Goal: Task Accomplishment & Management: Manage account settings

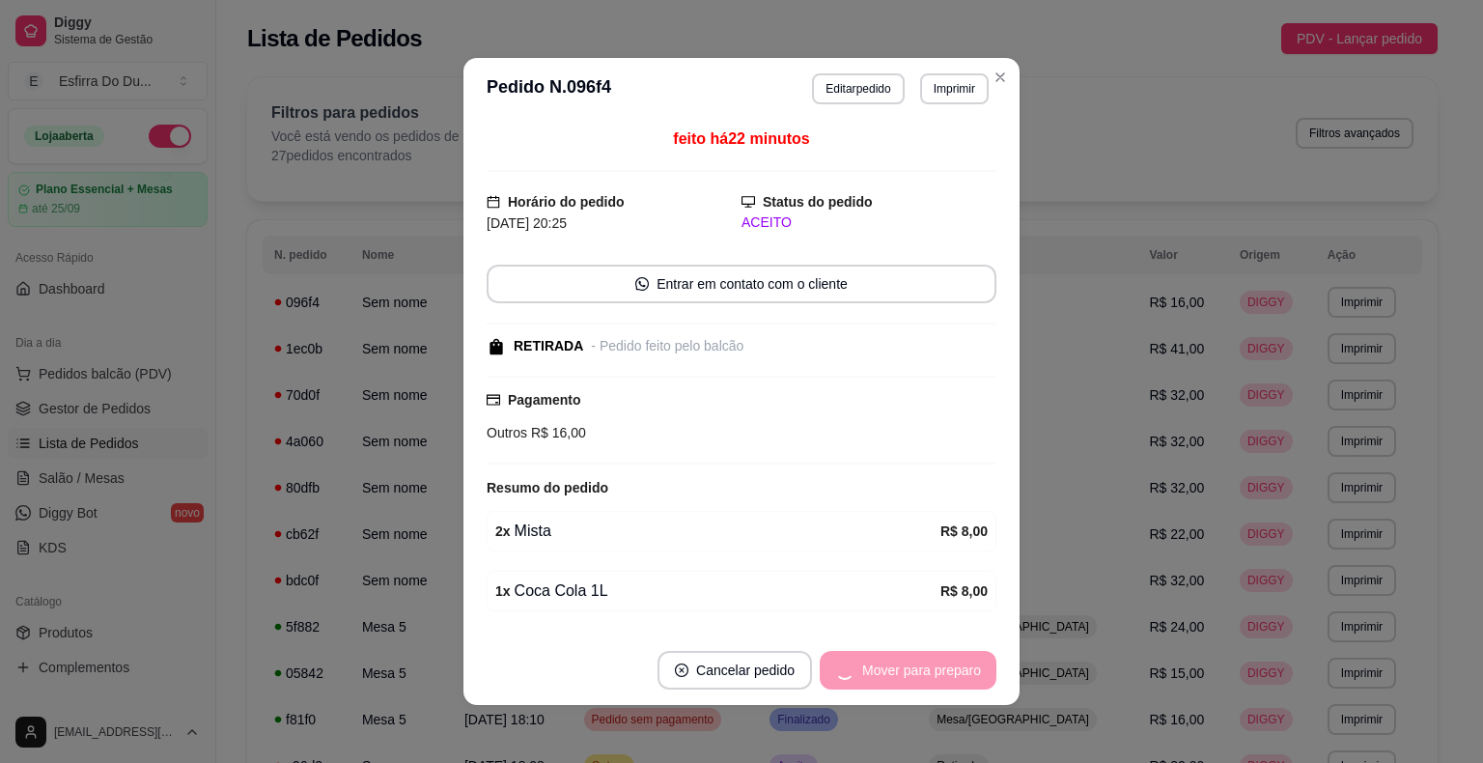
click at [933, 683] on div "Mover para preparo" at bounding box center [908, 670] width 177 height 39
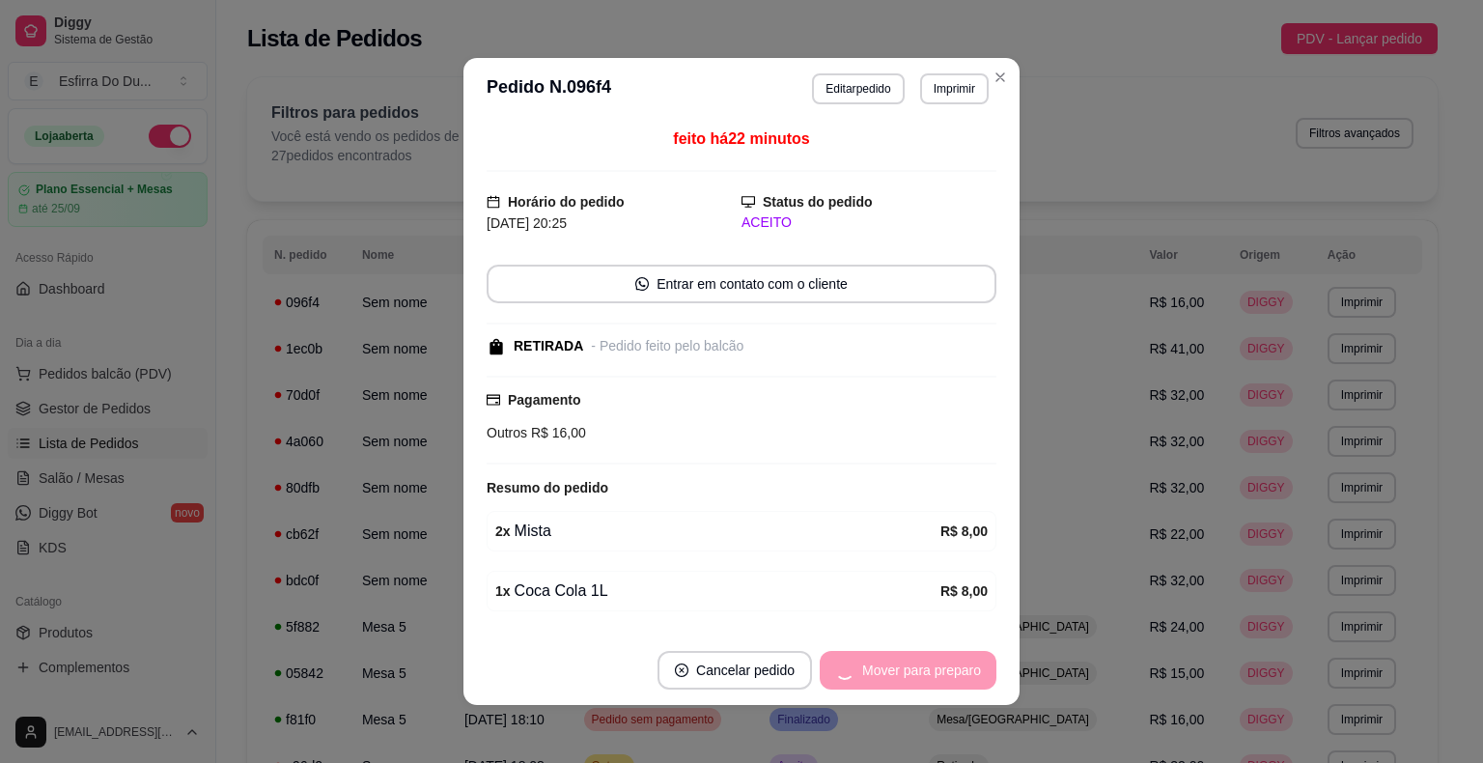
click at [933, 683] on div "Mover para preparo" at bounding box center [908, 670] width 177 height 39
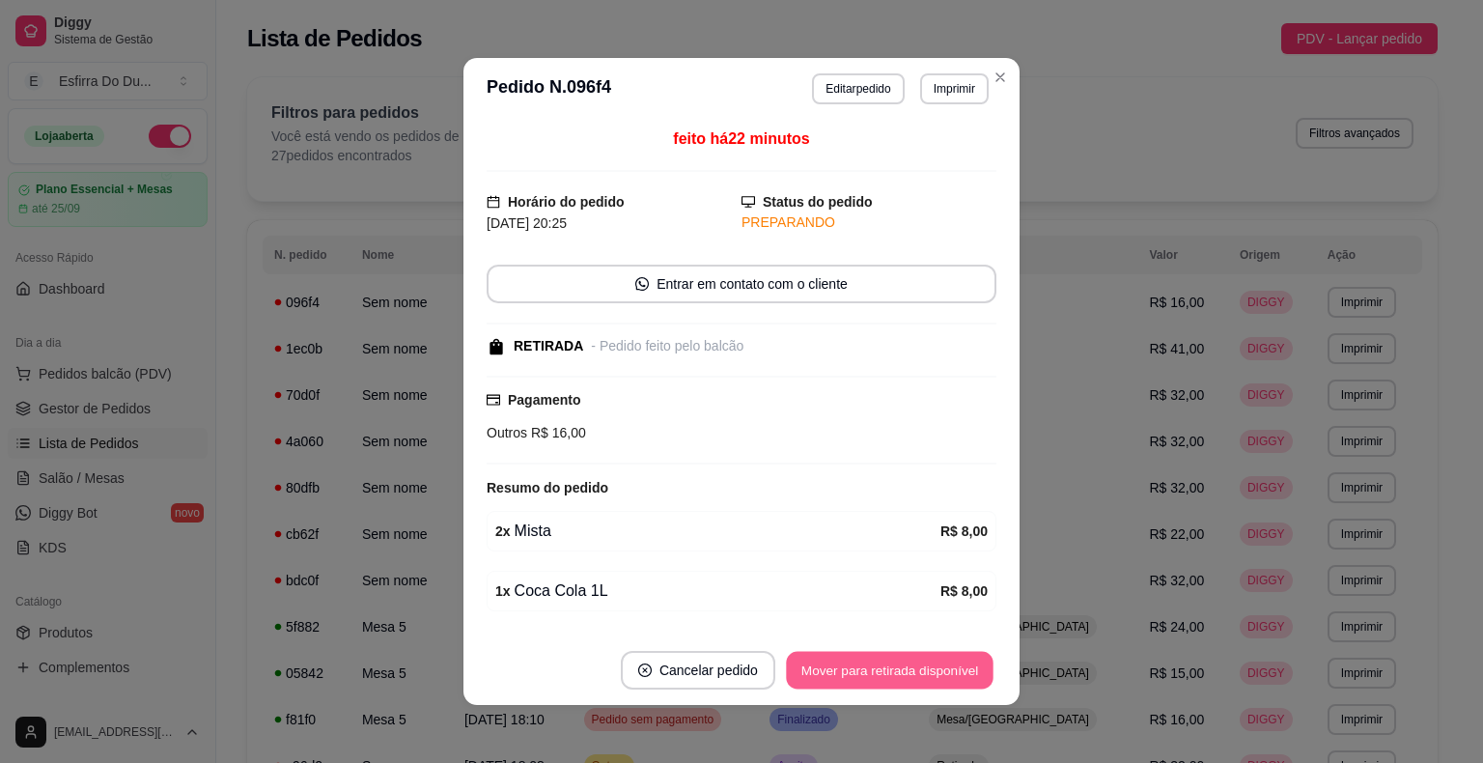
click at [933, 683] on button "Mover para retirada disponível" at bounding box center [889, 671] width 207 height 38
click at [933, 683] on button "Mover para finalizado" at bounding box center [916, 671] width 155 height 38
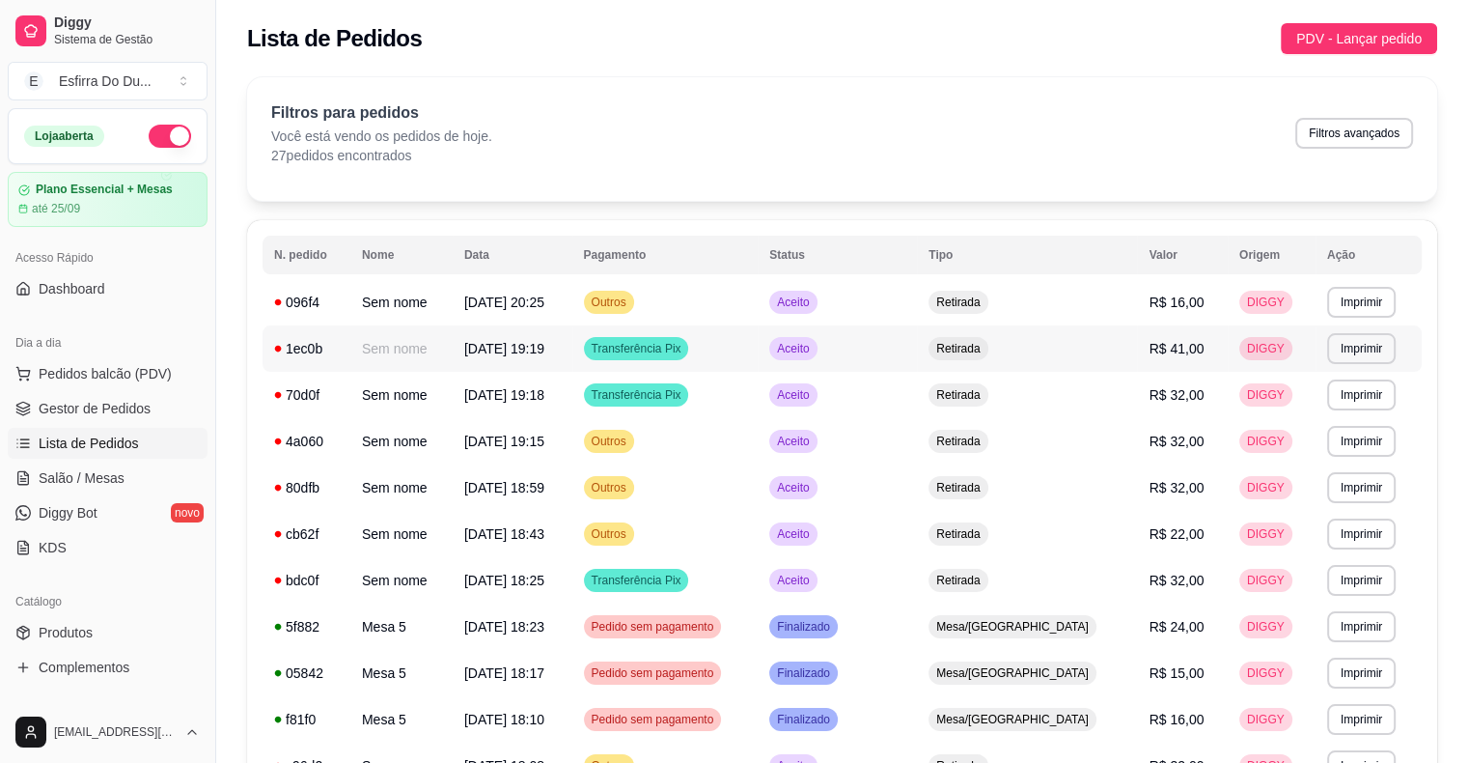
click at [1085, 362] on td "Retirada" at bounding box center [1027, 348] width 220 height 46
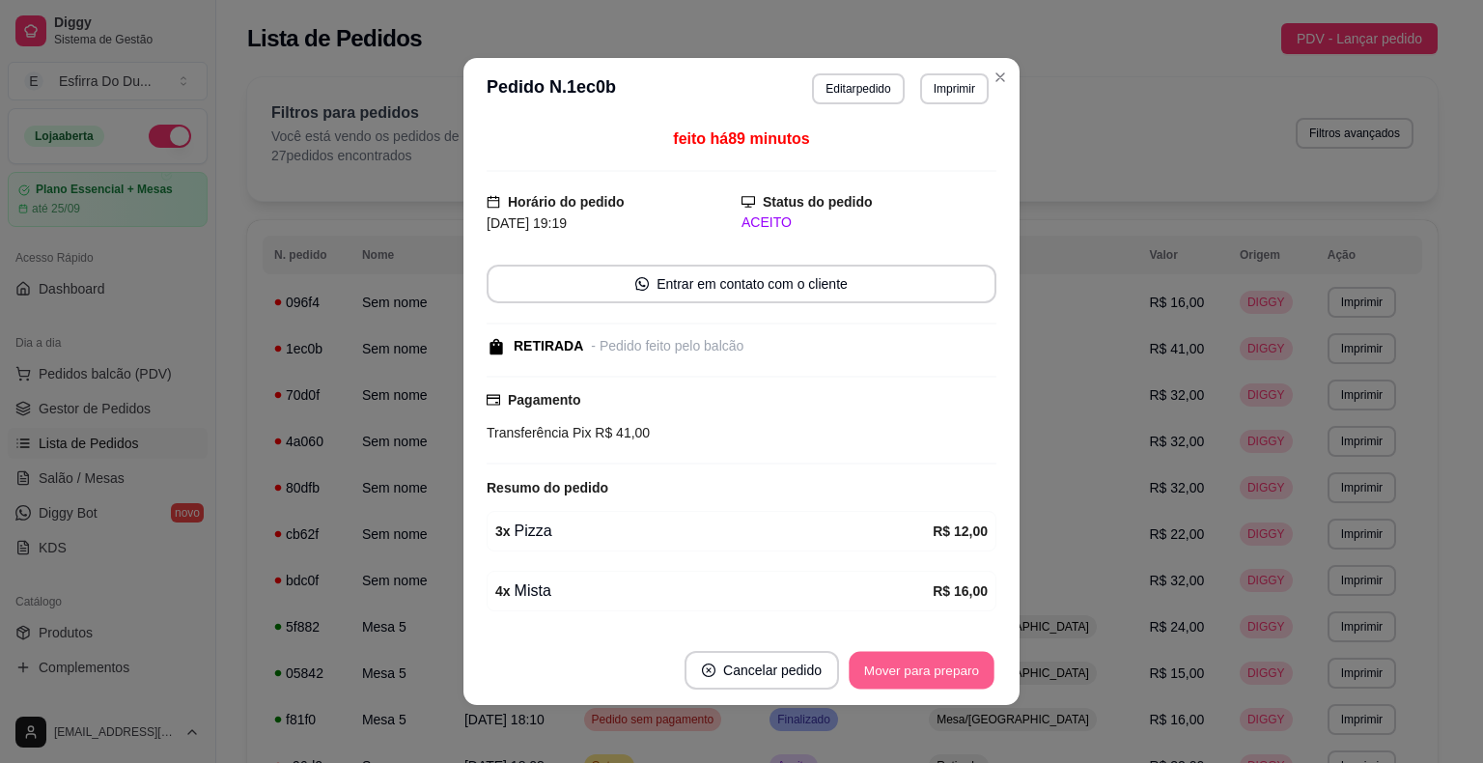
click at [952, 664] on button "Mover para preparo" at bounding box center [920, 671] width 145 height 38
click at [952, 664] on div "Mover para preparo" at bounding box center [922, 670] width 150 height 39
click at [952, 664] on div "Mover para preparo" at bounding box center [908, 670] width 177 height 39
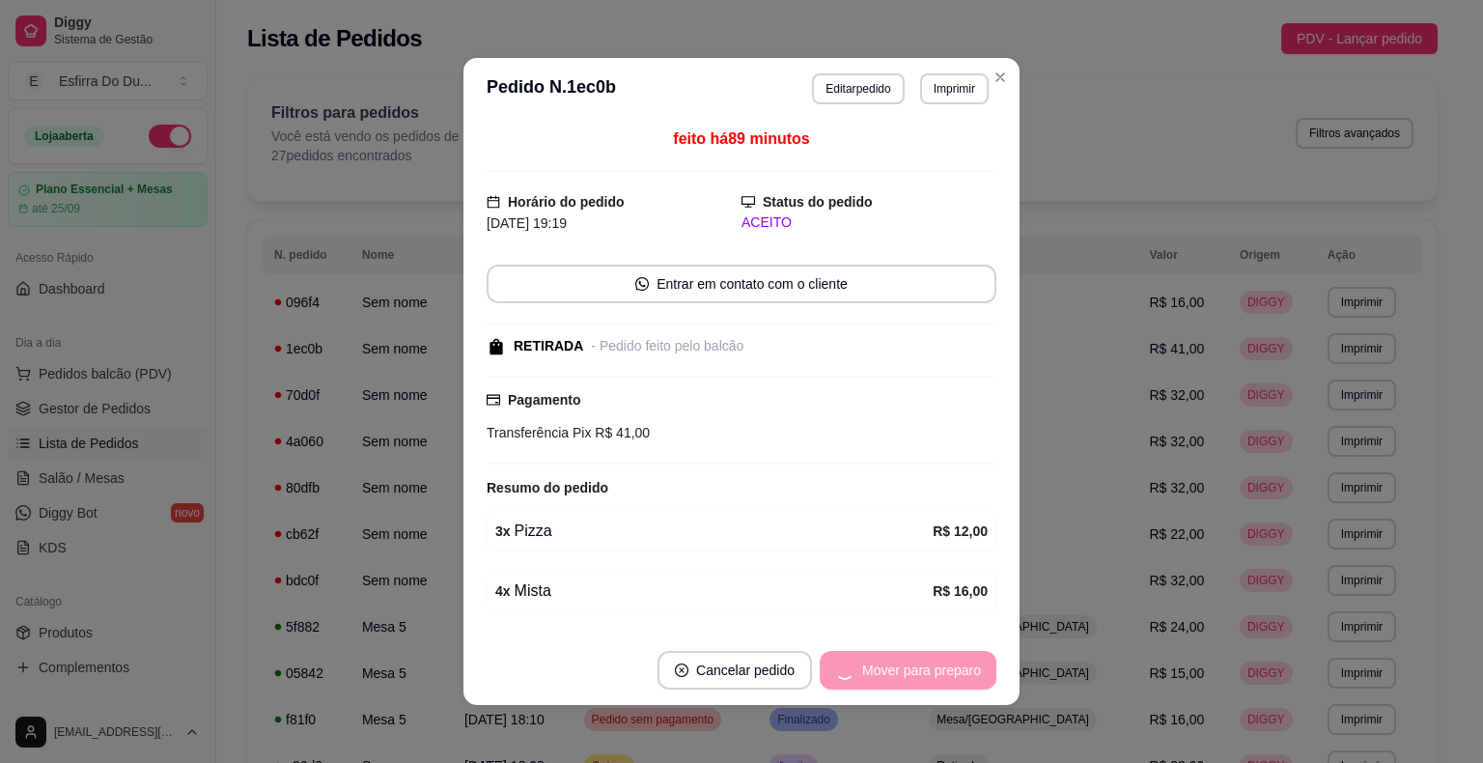
click at [952, 664] on div "Mover para preparo" at bounding box center [908, 670] width 177 height 39
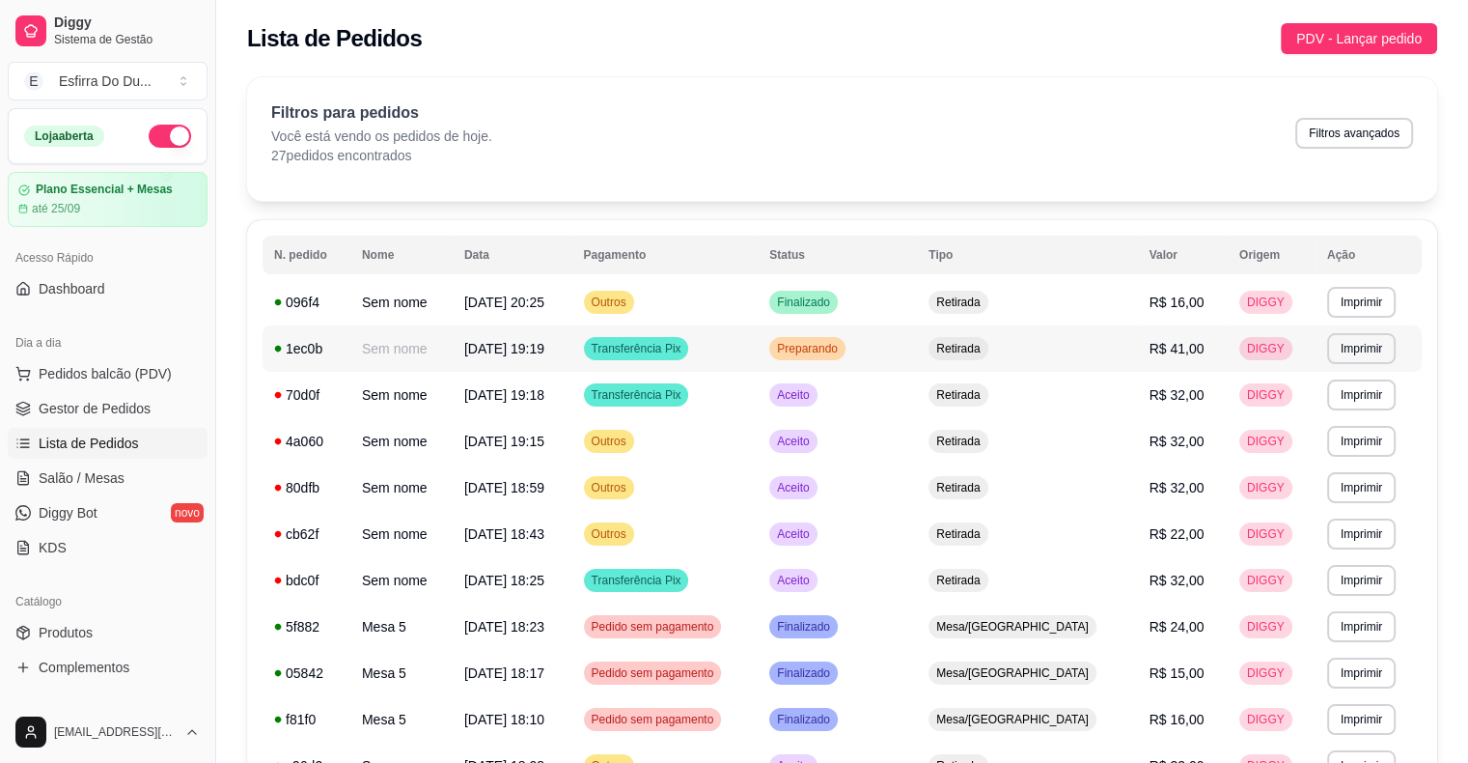
click at [842, 350] on span "Preparando" at bounding box center [807, 348] width 69 height 15
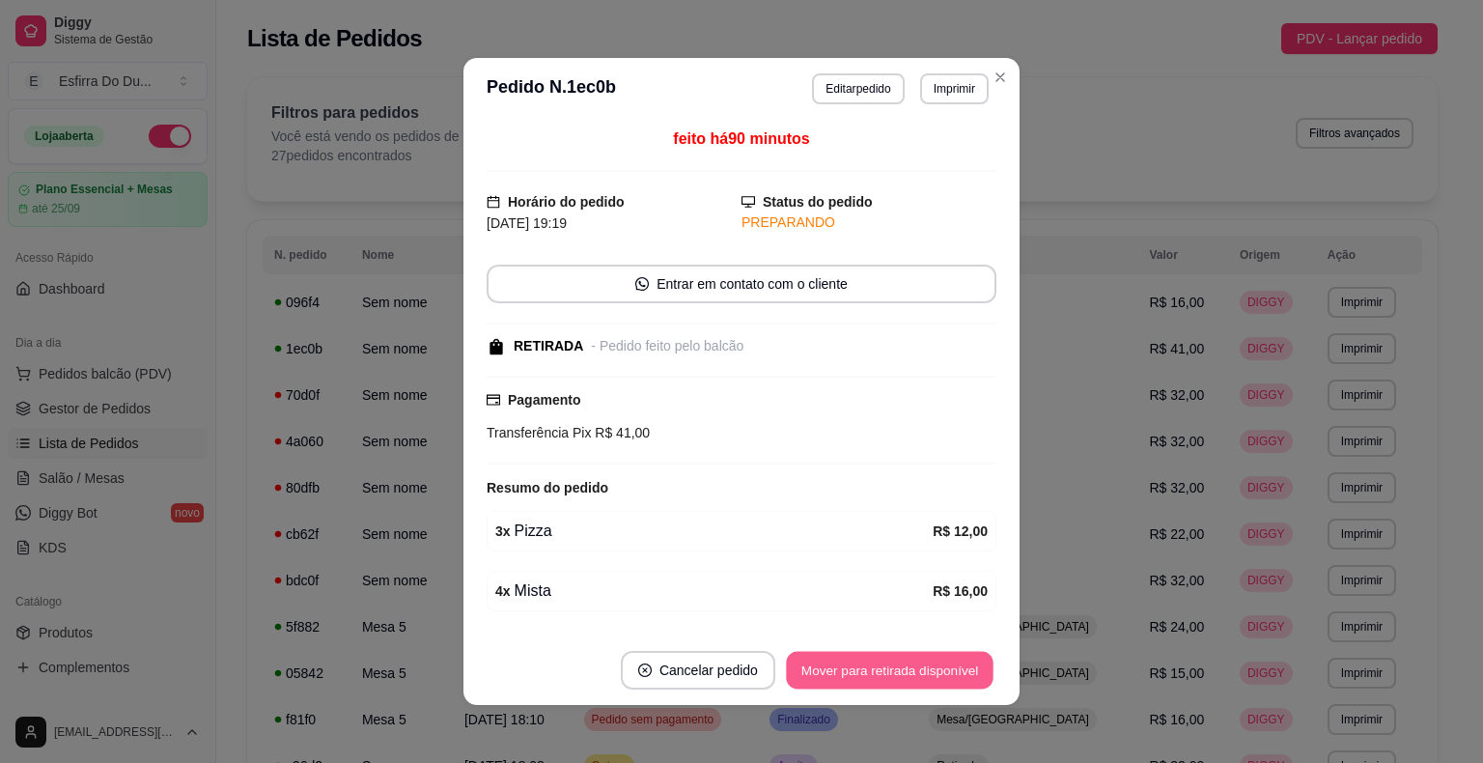
click at [946, 670] on button "Mover para retirada disponível" at bounding box center [889, 671] width 207 height 38
click at [946, 670] on div "Mover para retirada disponível" at bounding box center [876, 670] width 240 height 39
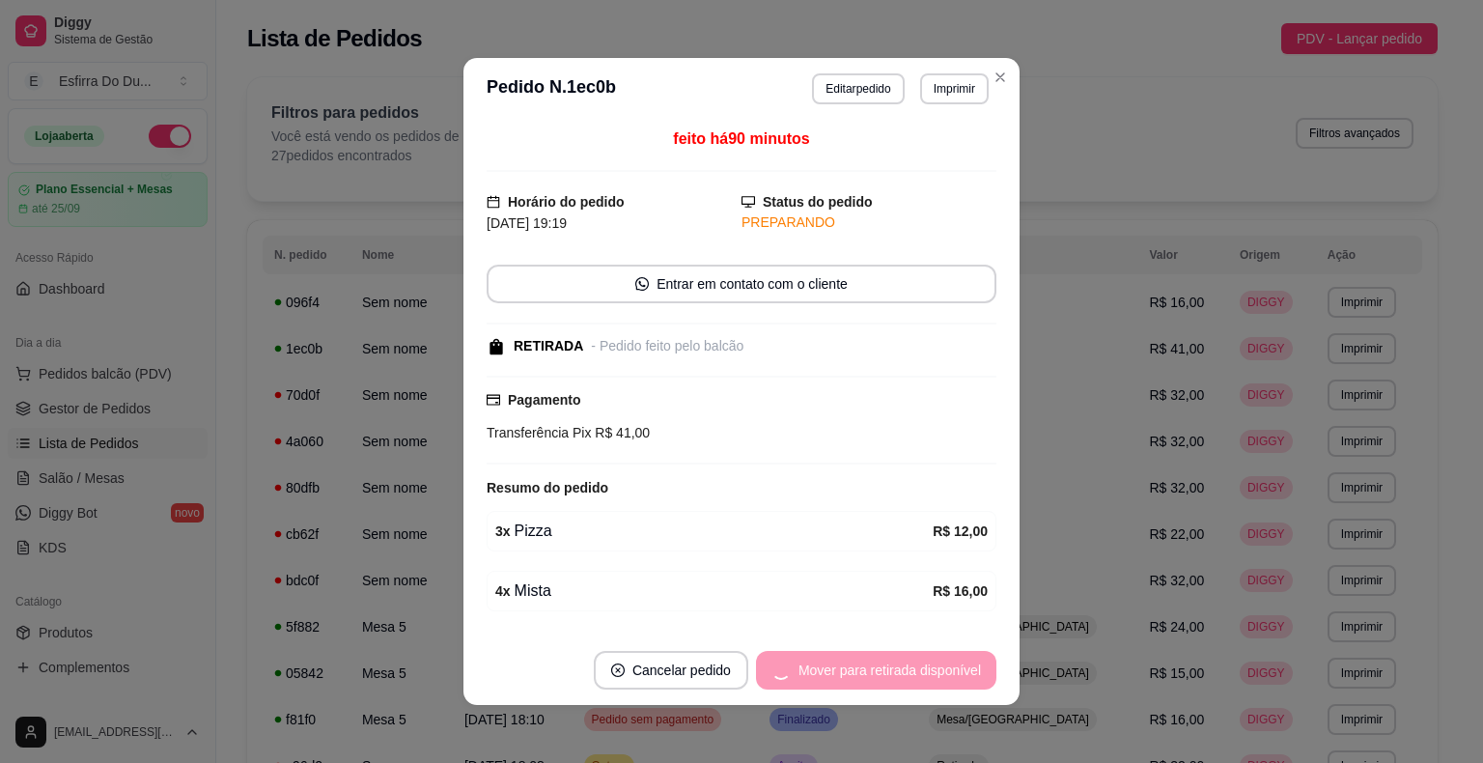
click at [946, 670] on div "Mover para retirada disponível" at bounding box center [876, 670] width 240 height 39
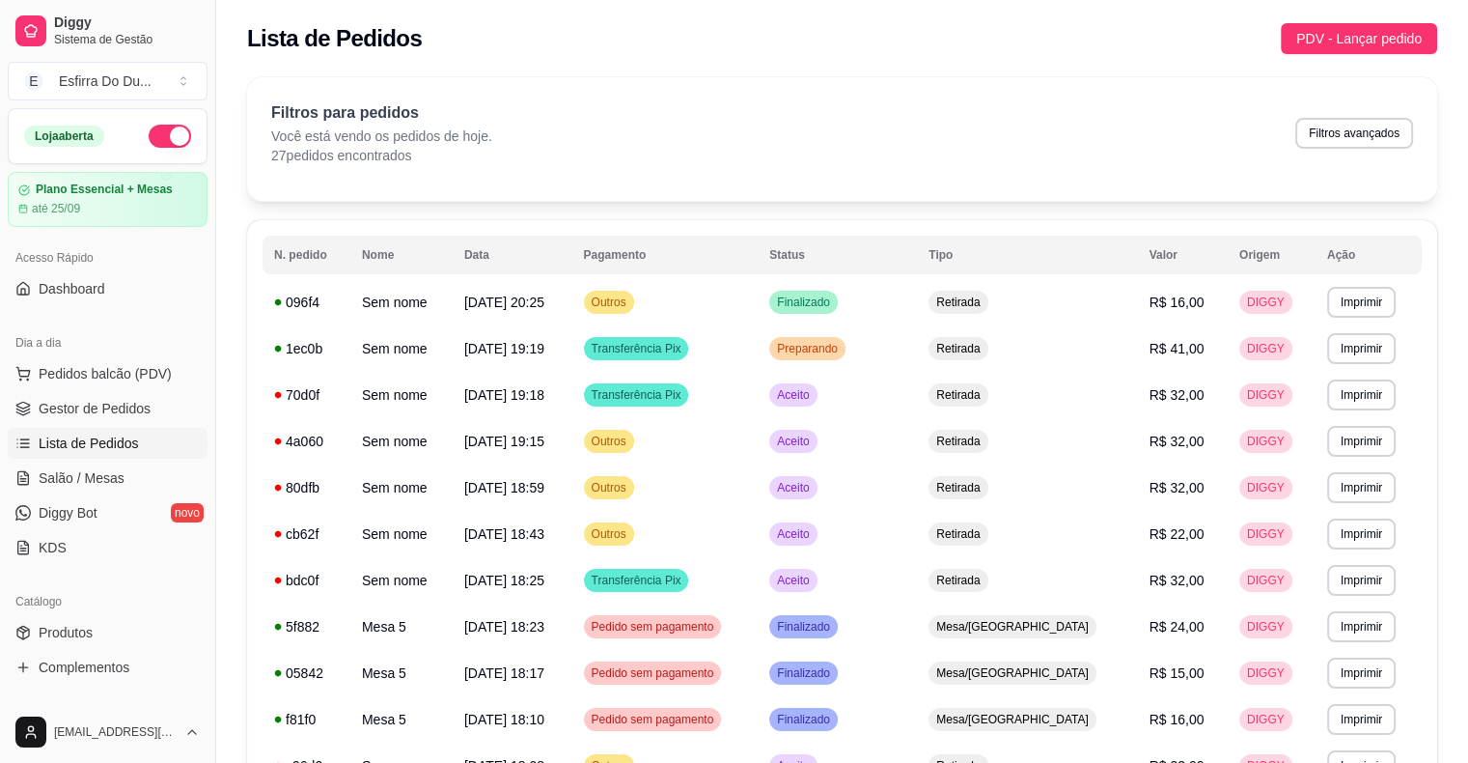
click at [988, 78] on div "Filtros para pedidos Você está vendo os pedidos de hoje. 27 pedidos encontrados…" at bounding box center [842, 139] width 1190 height 124
click at [212, 428] on button "Toggle Sidebar" at bounding box center [215, 381] width 15 height 763
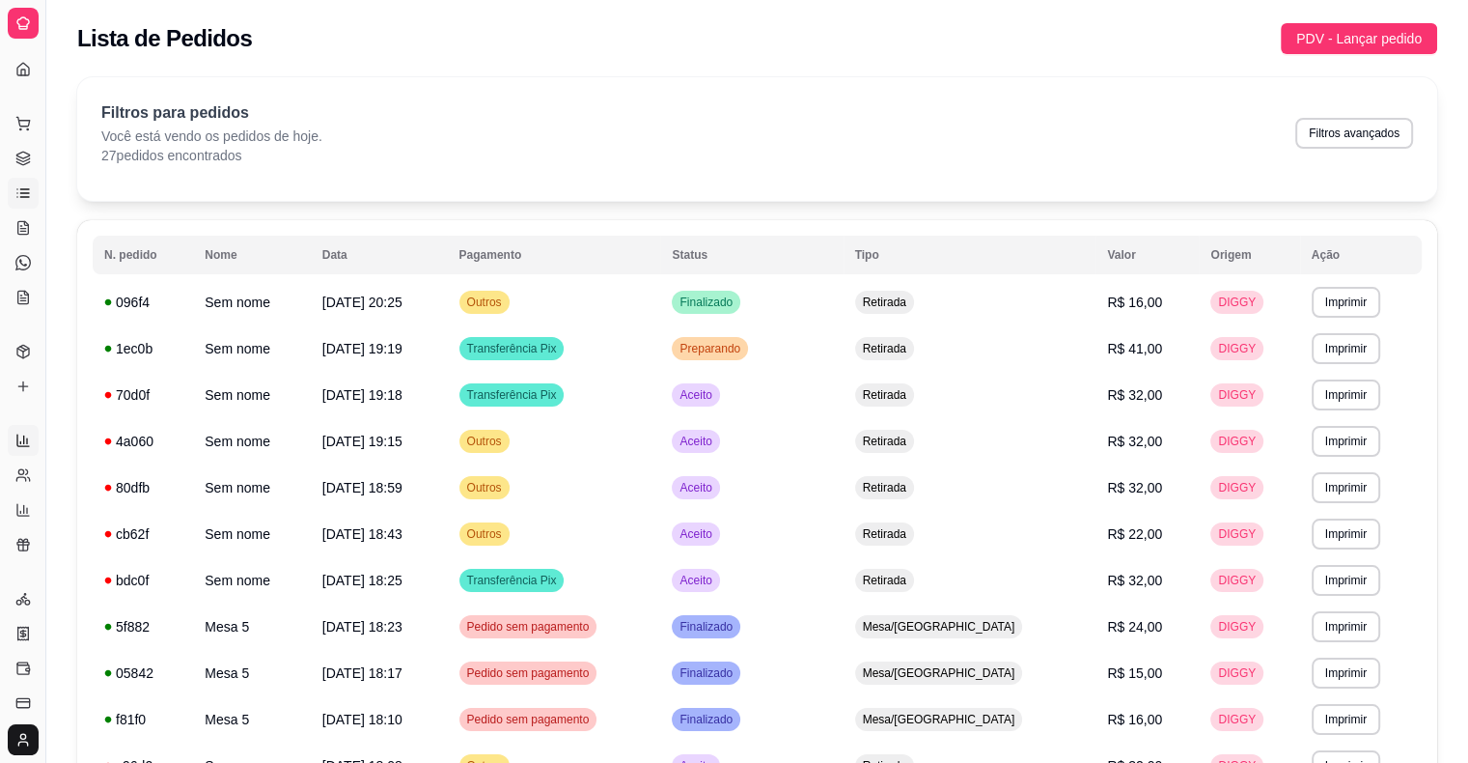
click at [19, 428] on link "Relatórios de vendas" at bounding box center [23, 440] width 31 height 31
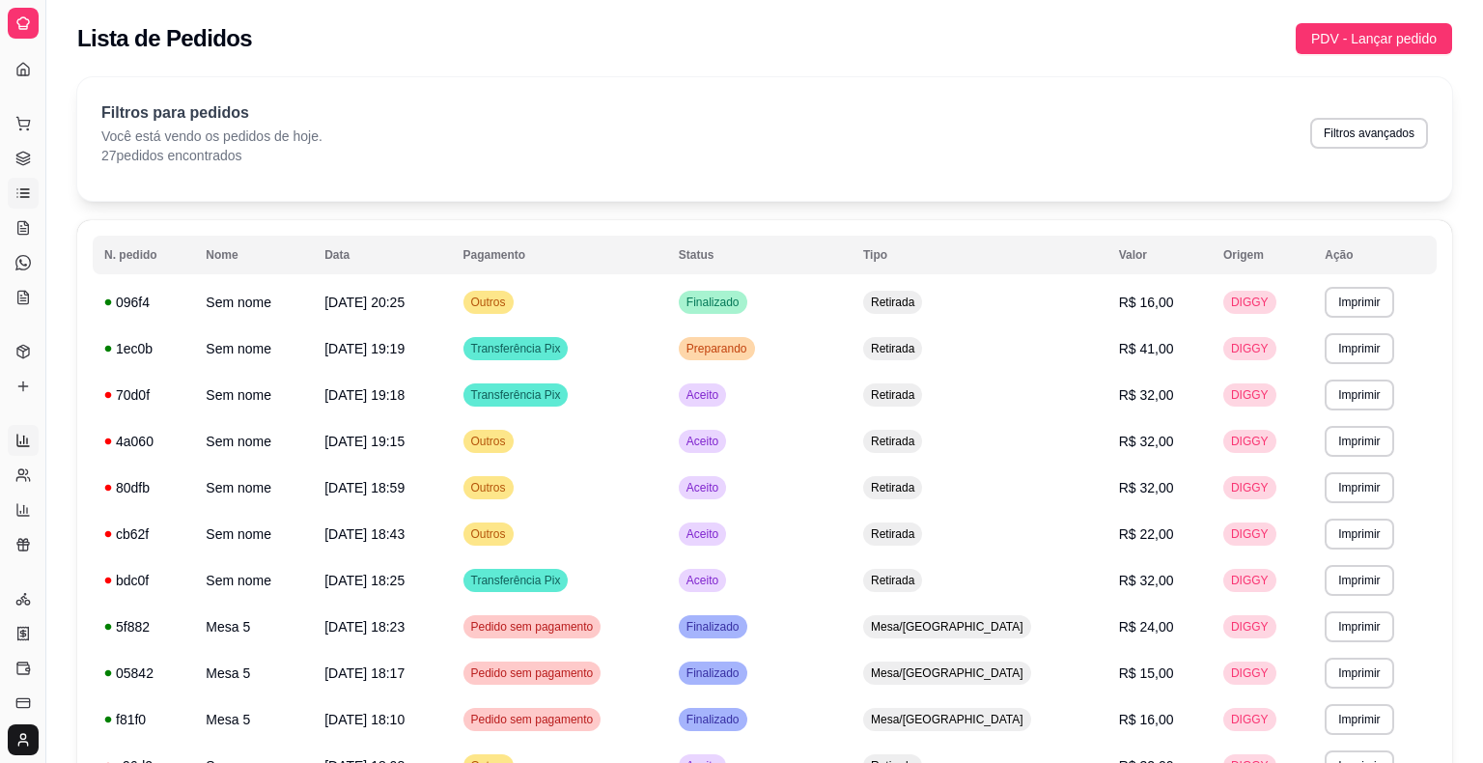
select select "ALL"
select select "0"
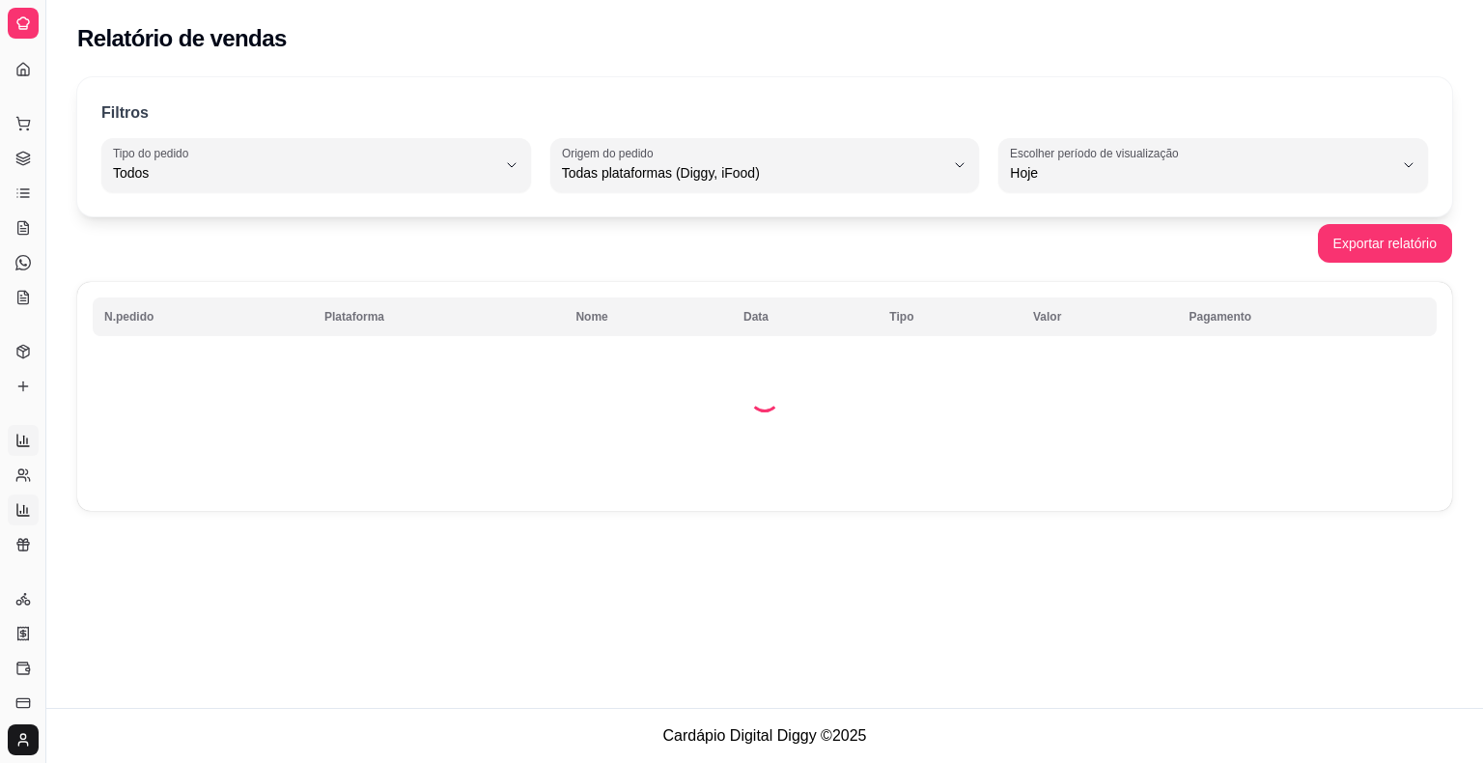
click at [23, 524] on link "Relatório de mesas" at bounding box center [23, 509] width 31 height 31
select select "TOTAL_OF_ORDERS"
select select "7"
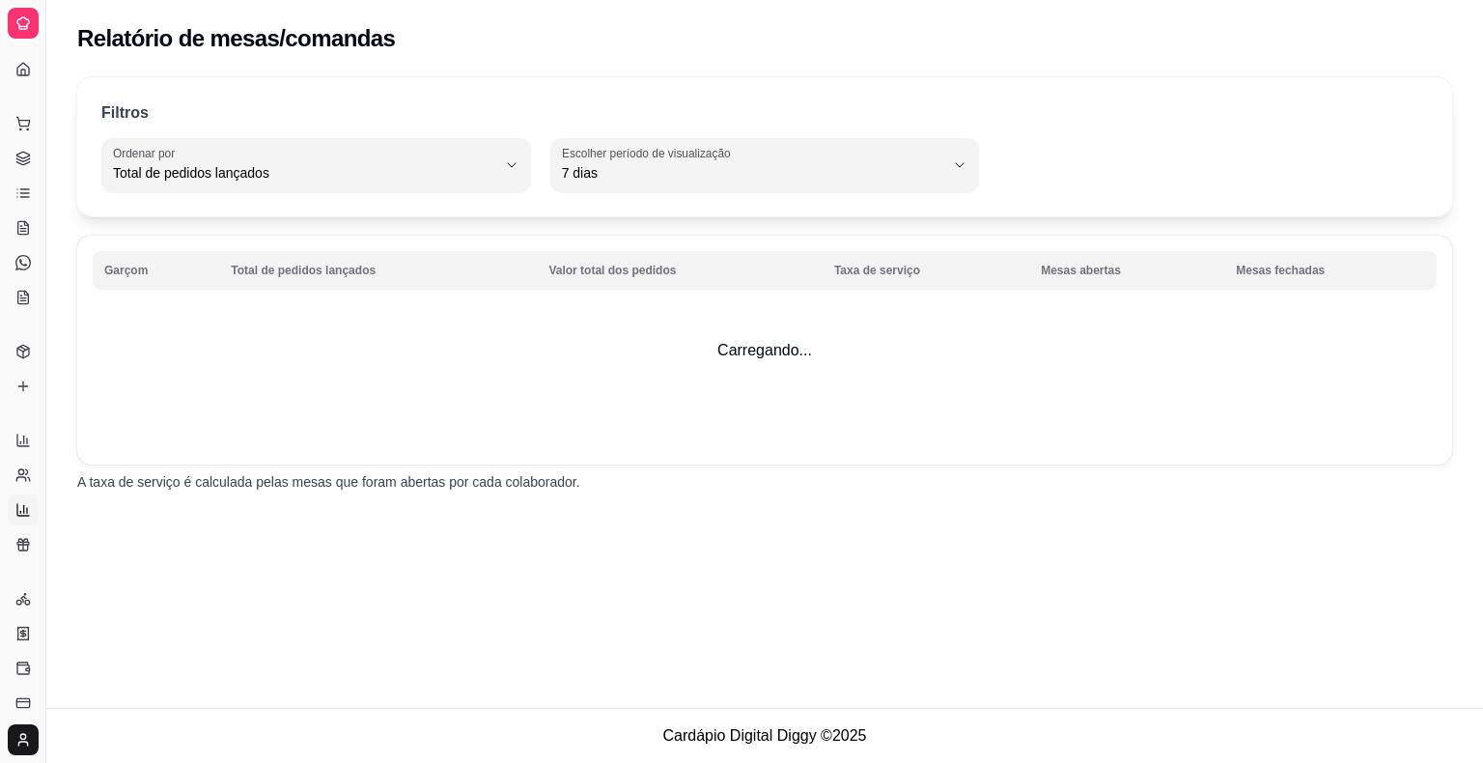
click at [21, 512] on icon at bounding box center [22, 509] width 15 height 15
drag, startPoint x: 21, startPoint y: 512, endPoint x: 12, endPoint y: 507, distance: 10.8
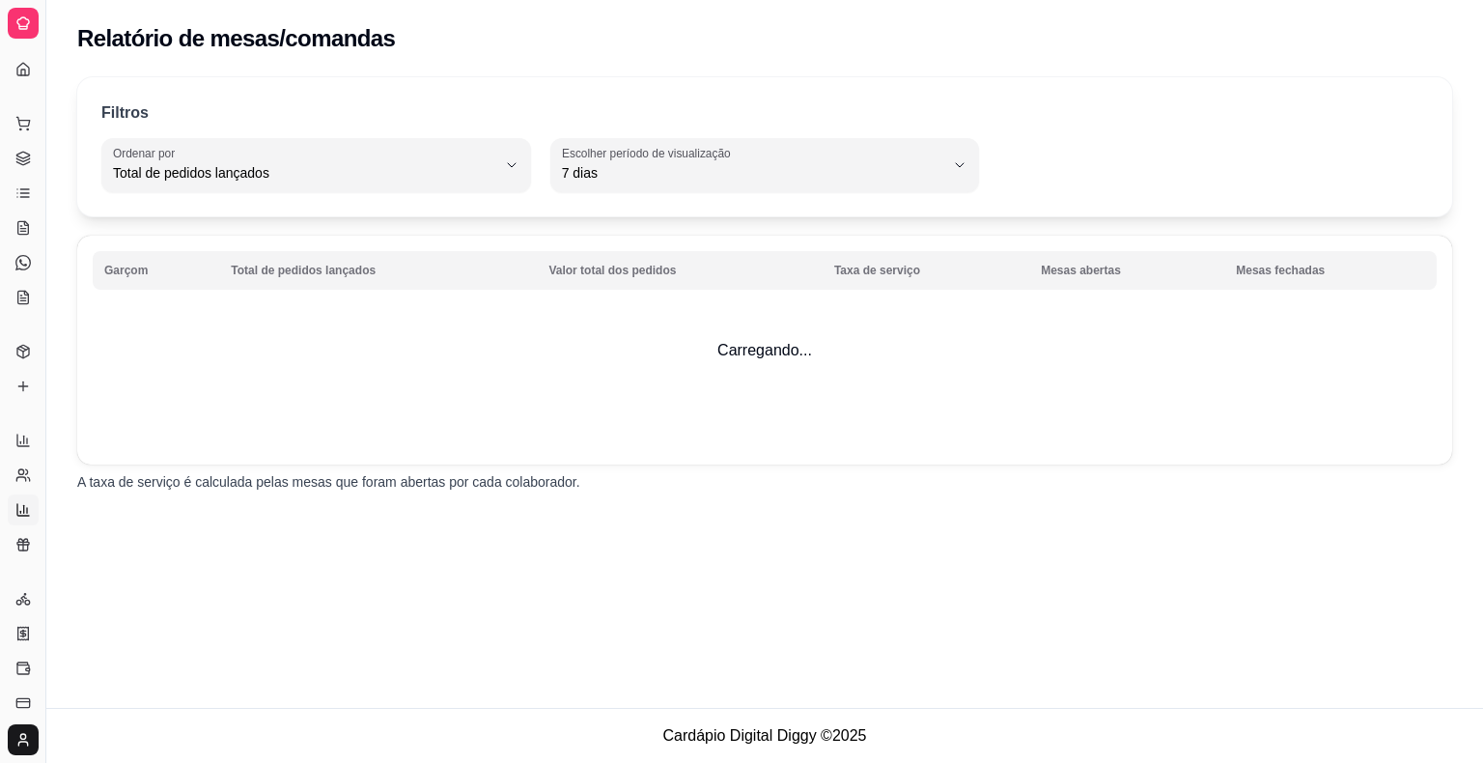
click at [12, 507] on link "Relatório de mesas" at bounding box center [23, 509] width 31 height 31
drag, startPoint x: 12, startPoint y: 507, endPoint x: 23, endPoint y: 560, distance: 54.3
click at [23, 560] on div "Loja aberta Plano Essencial + Mesas até 25/09 Acesso Rápido Dashboard Dia a dia…" at bounding box center [22, 381] width 45 height 670
click at [21, 531] on link "Relatório de fidelidade novo" at bounding box center [23, 544] width 31 height 31
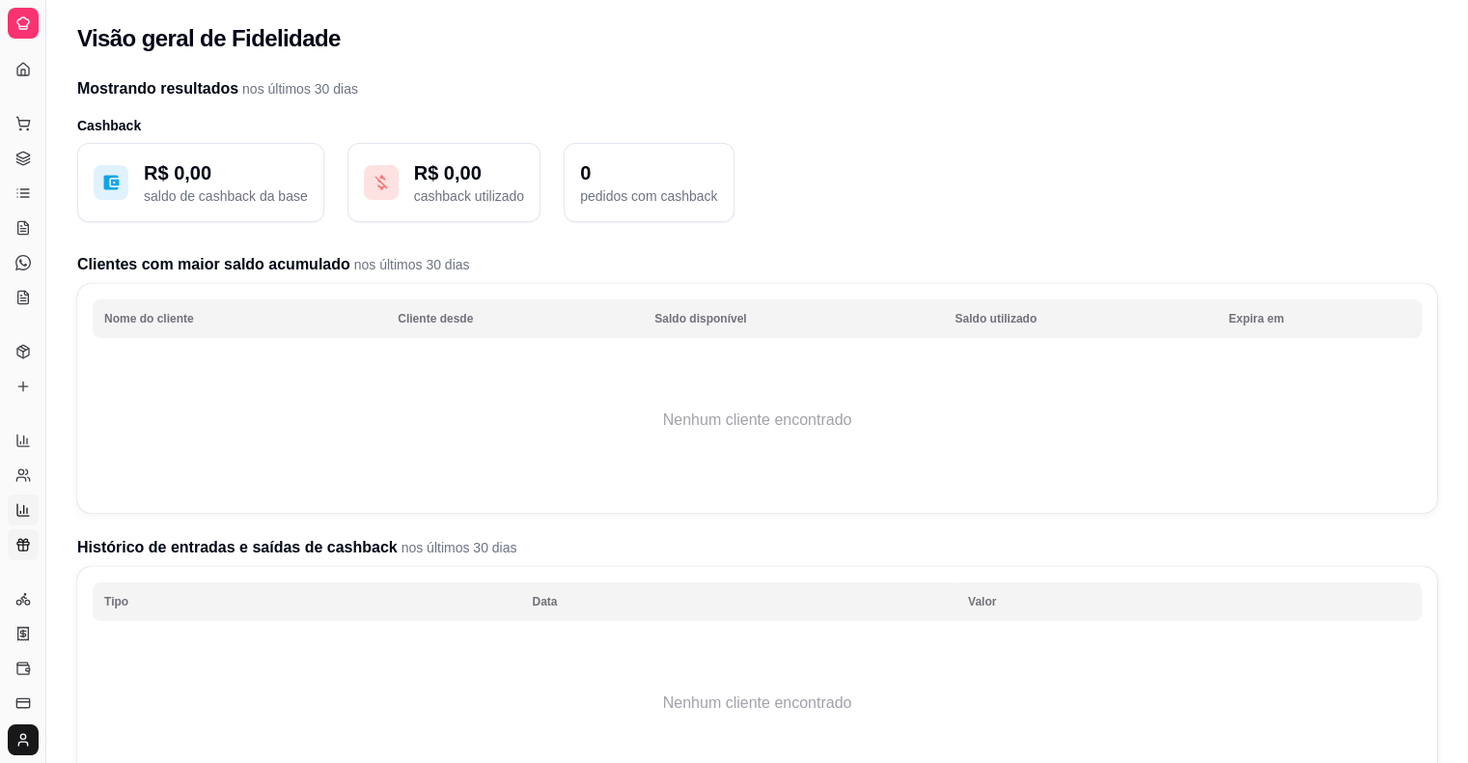
click at [23, 513] on icon at bounding box center [22, 509] width 15 height 15
select select "TOTAL_OF_ORDERS"
select select "7"
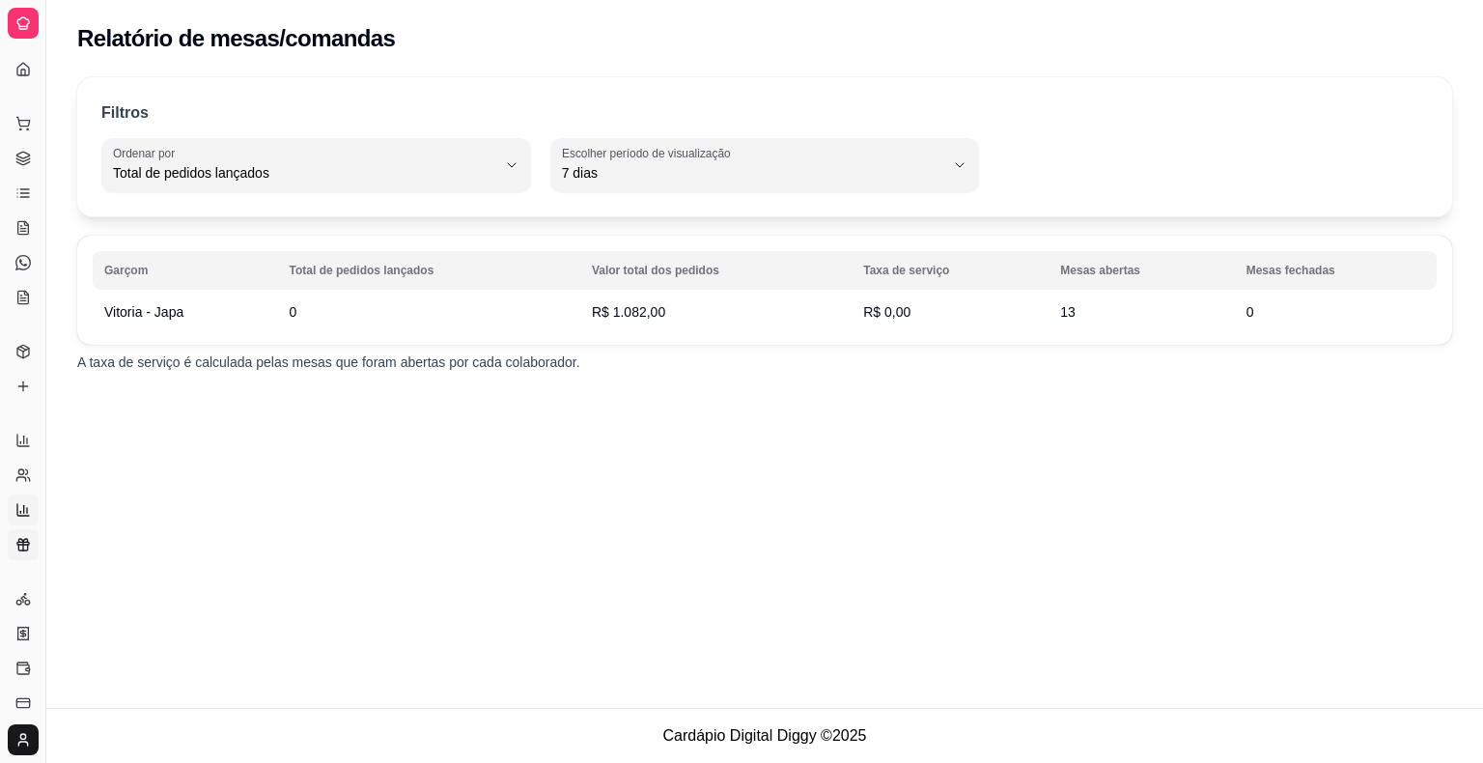
click at [13, 542] on link "Relatório de fidelidade novo" at bounding box center [23, 544] width 31 height 31
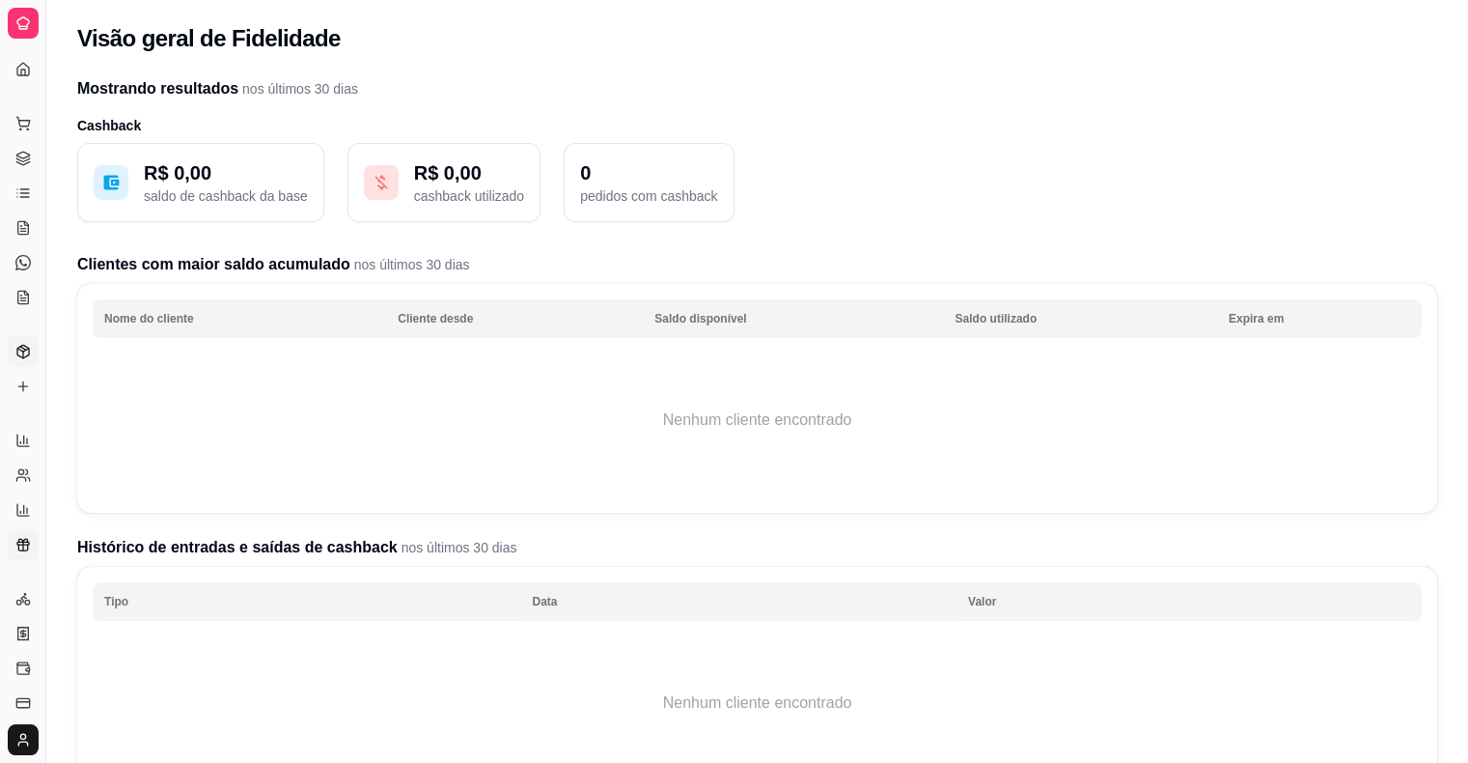
click at [31, 348] on link "Produtos" at bounding box center [23, 351] width 31 height 31
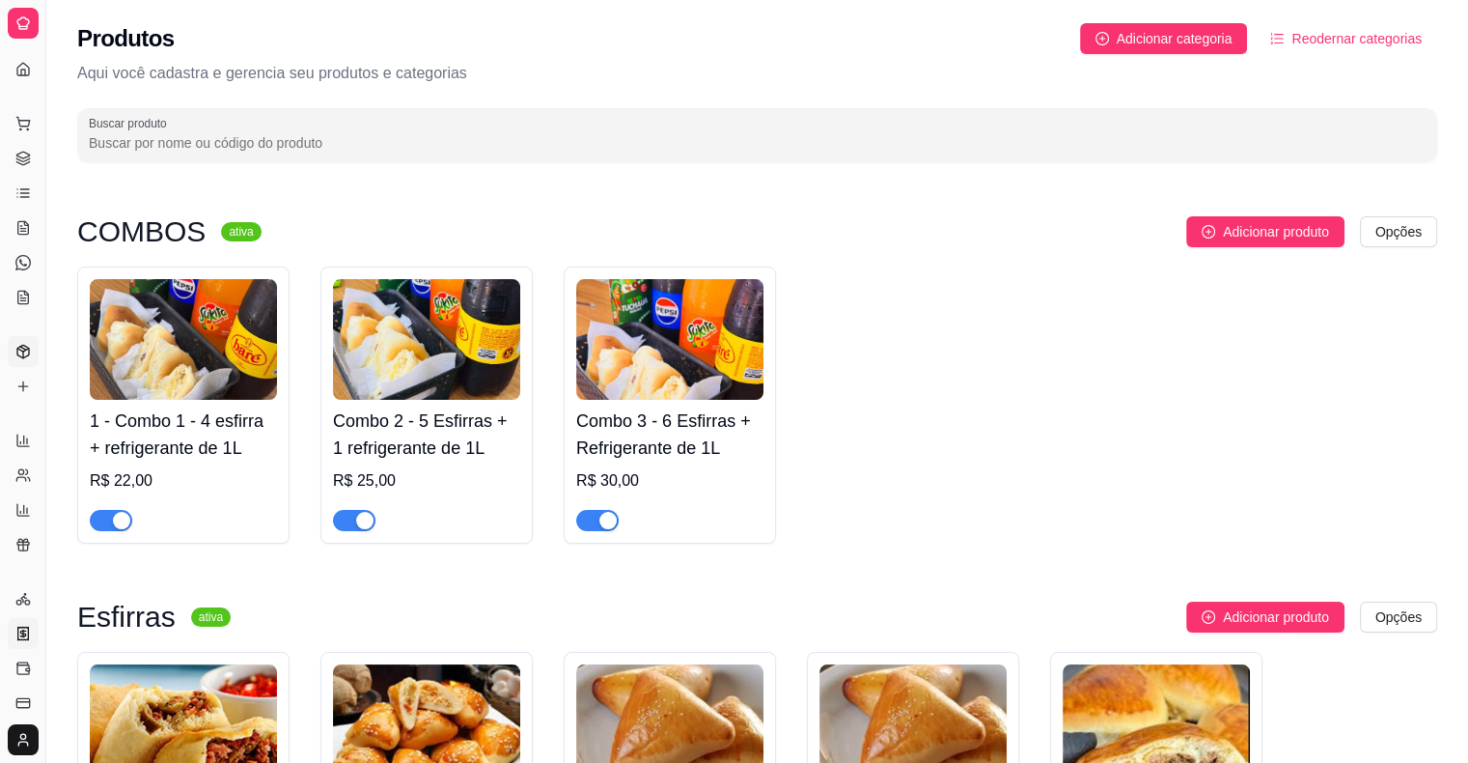
click at [20, 633] on icon at bounding box center [22, 632] width 5 height 5
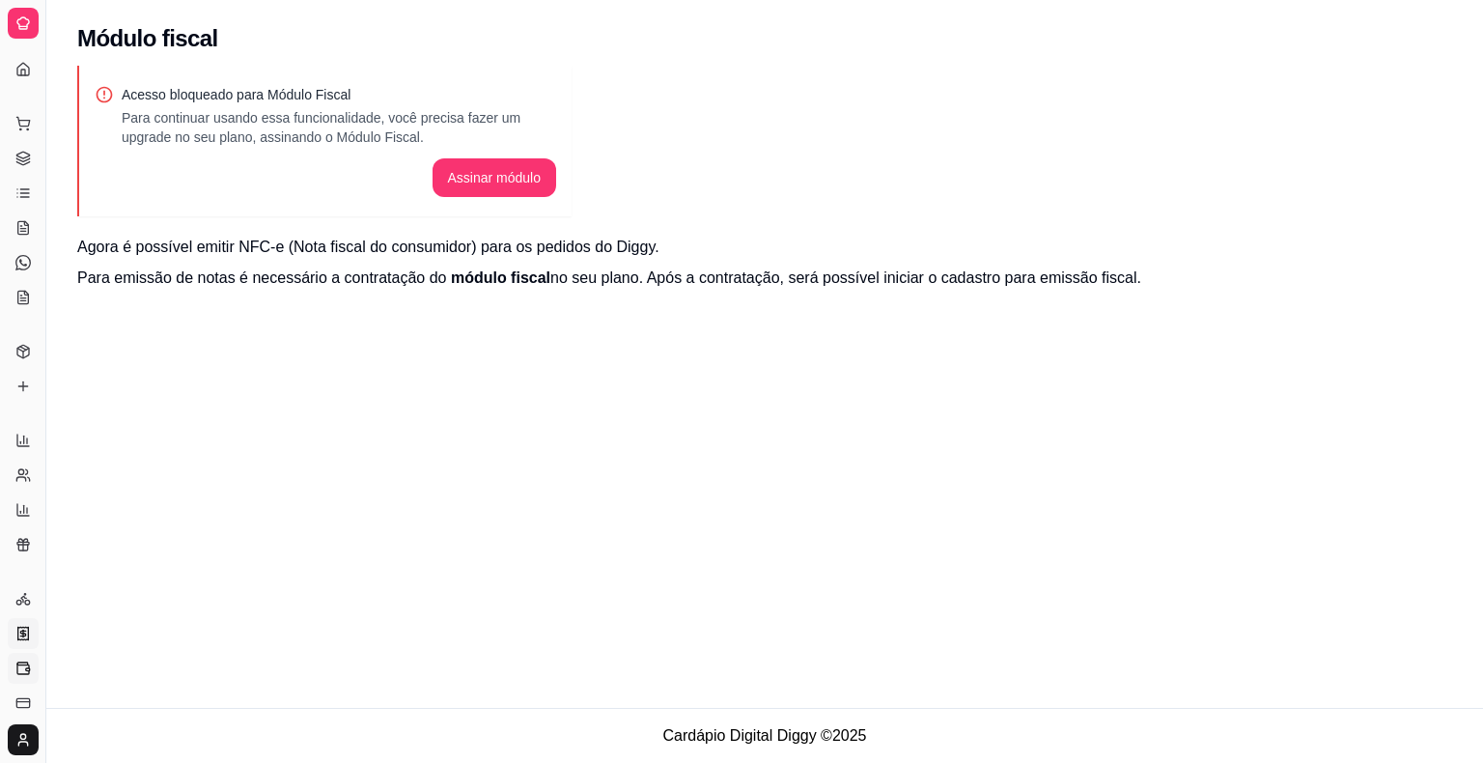
click at [24, 674] on icon at bounding box center [22, 667] width 15 height 15
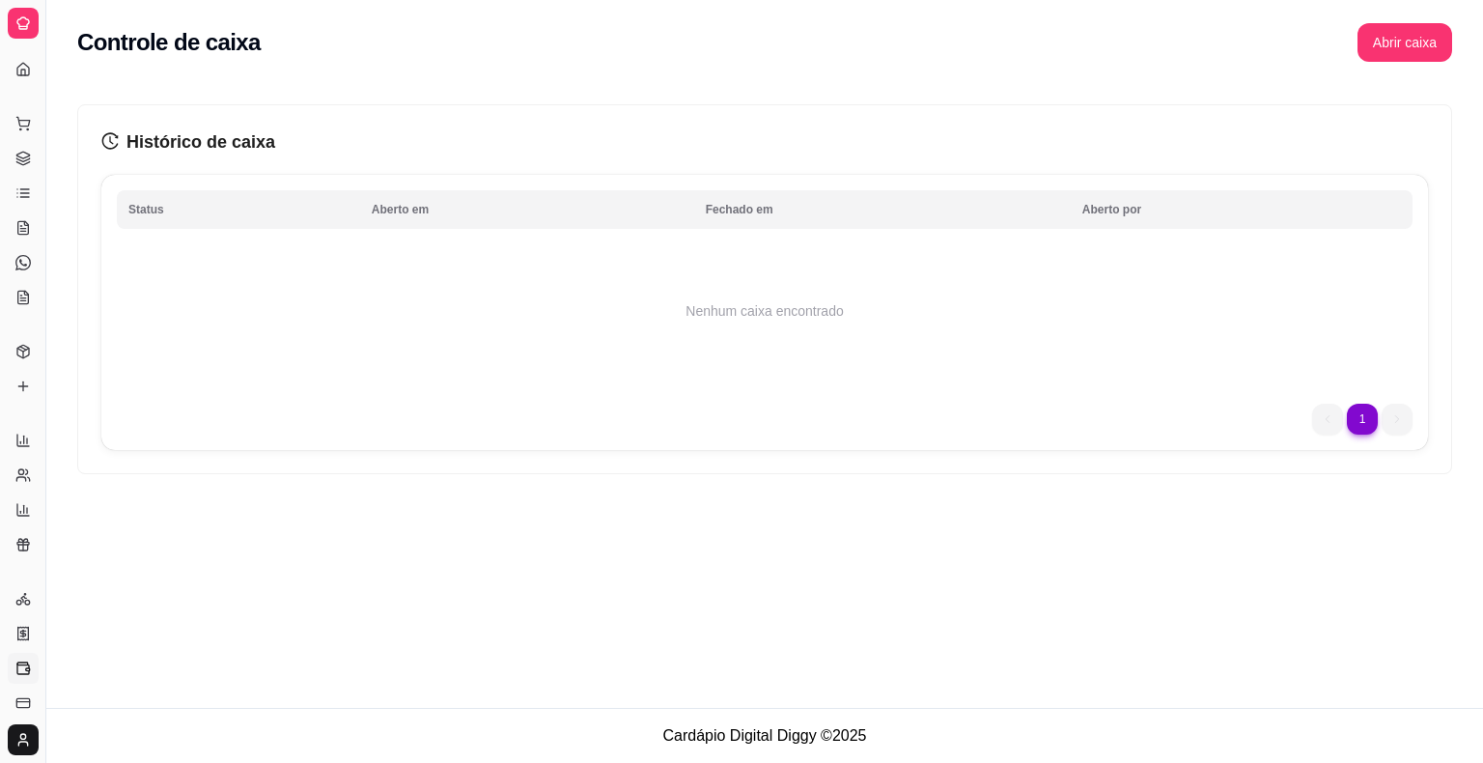
click at [19, 666] on icon at bounding box center [22, 667] width 15 height 15
click at [23, 604] on icon at bounding box center [22, 598] width 15 height 15
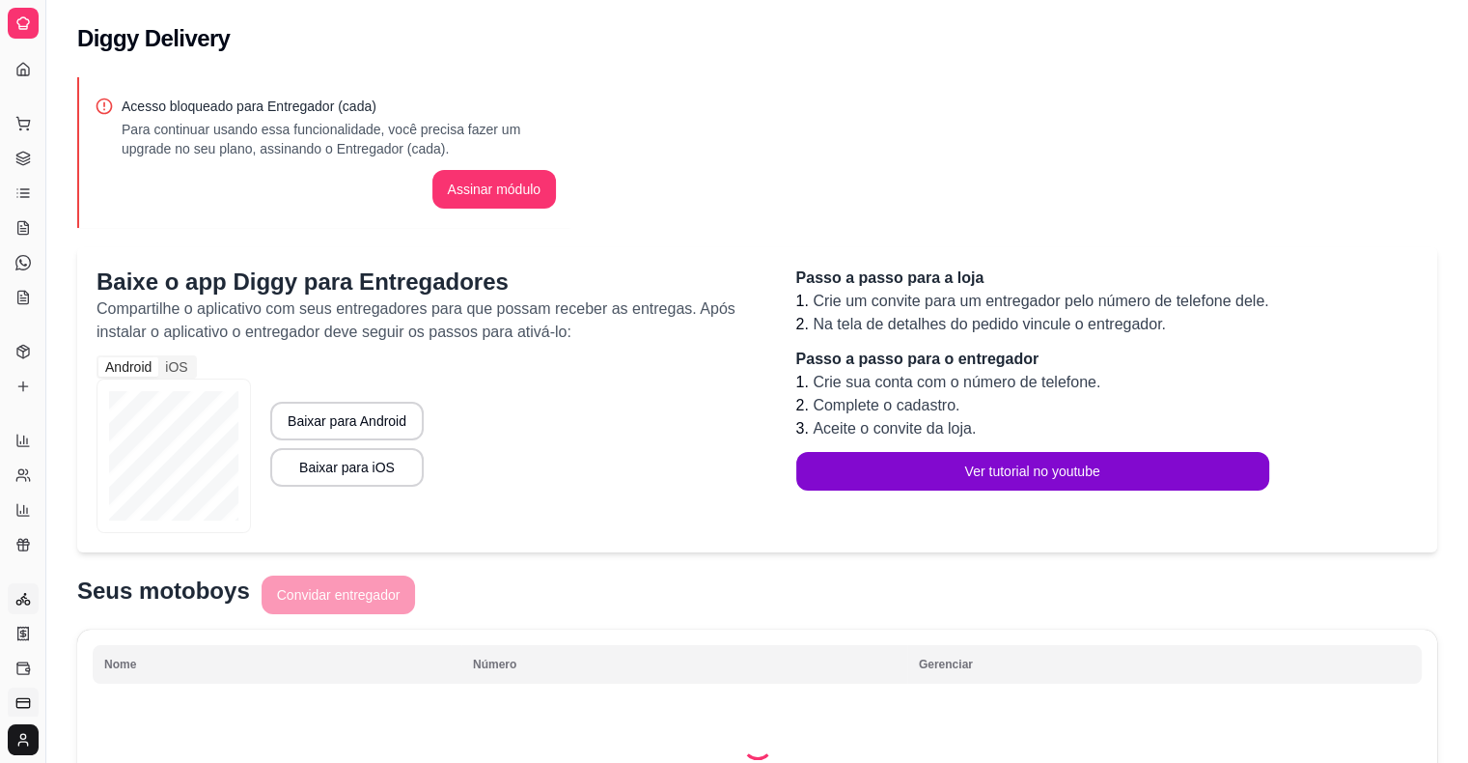
click at [20, 709] on icon at bounding box center [22, 702] width 15 height 15
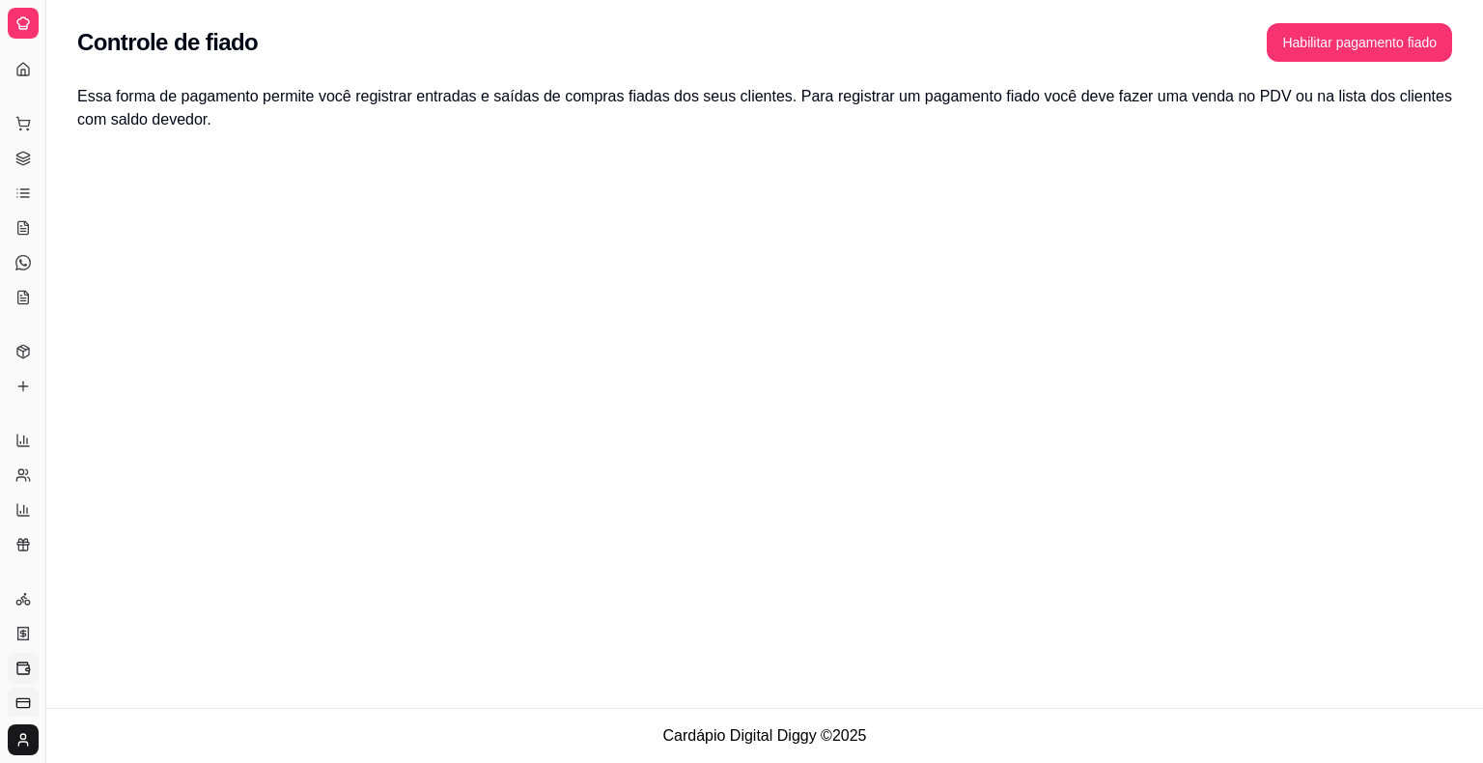
click at [22, 666] on icon at bounding box center [22, 667] width 15 height 15
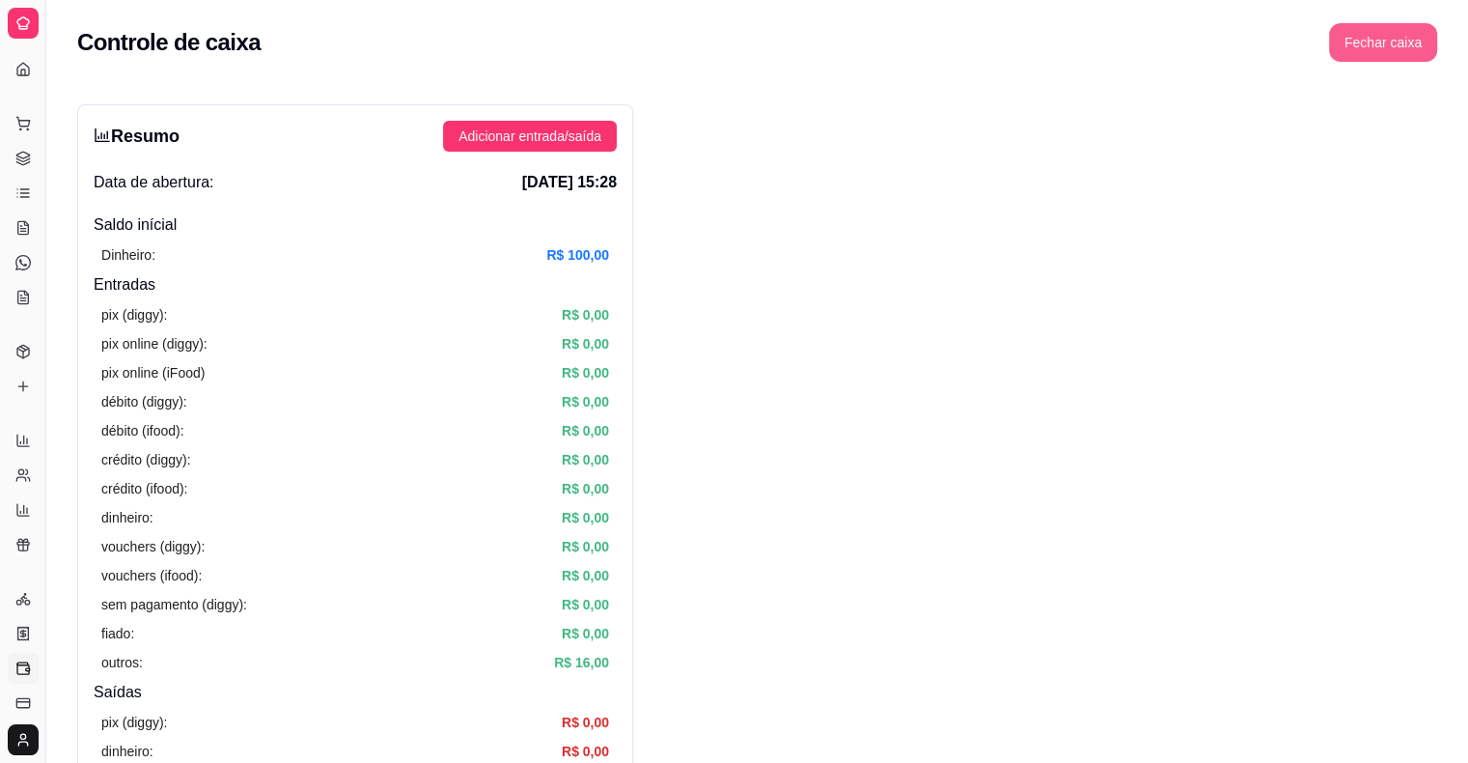
click at [1359, 32] on button "Fechar caixa" at bounding box center [1383, 42] width 108 height 39
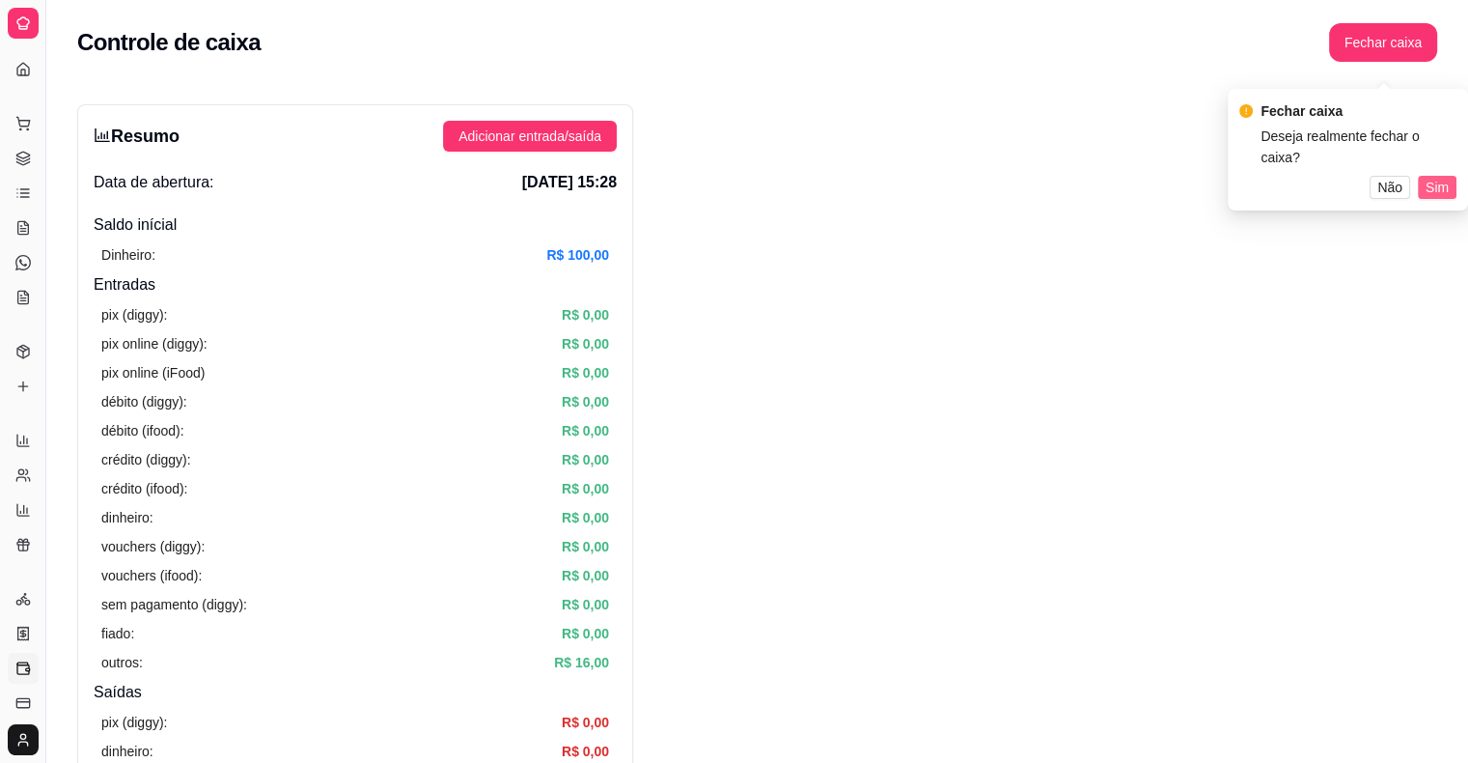
click at [1439, 177] on span "Sim" at bounding box center [1437, 187] width 23 height 21
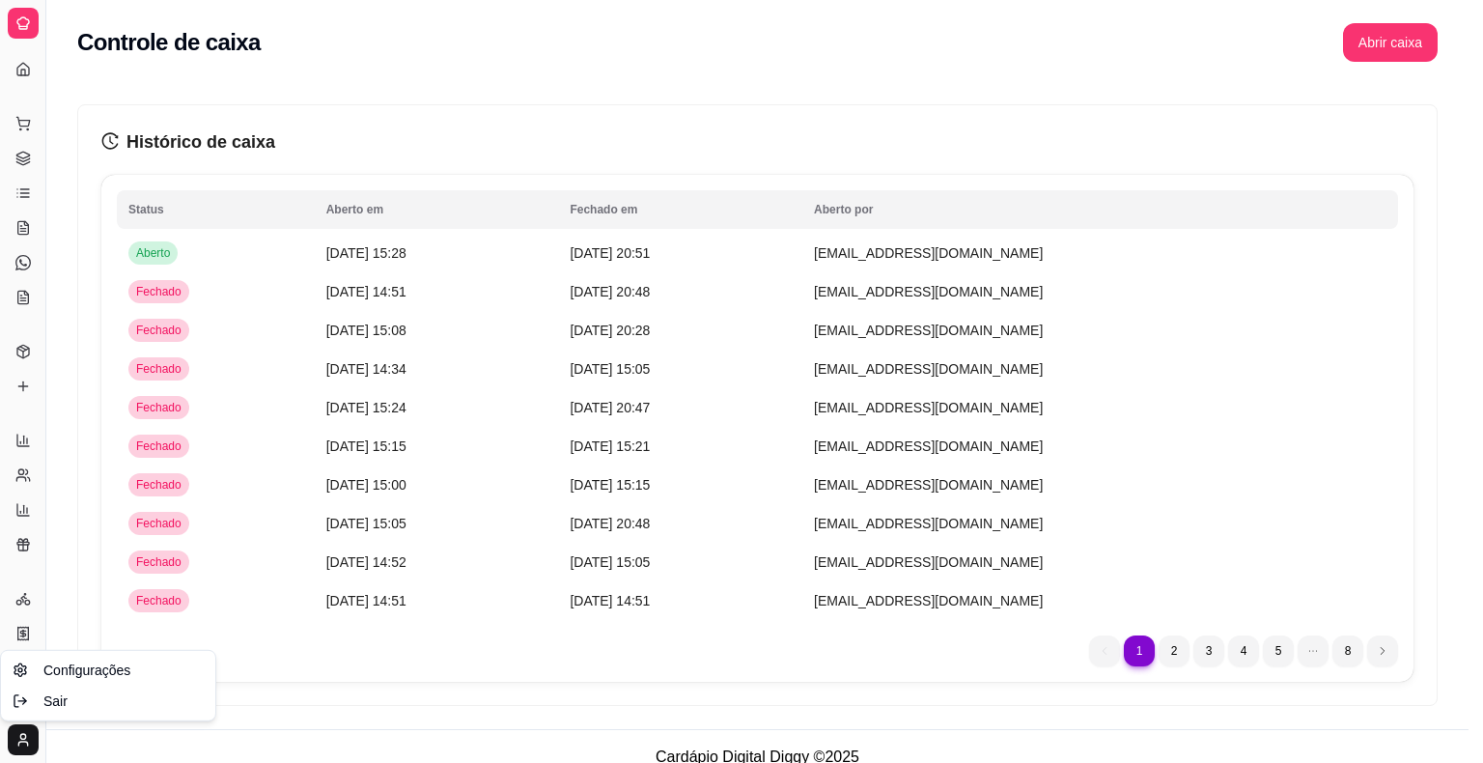
click at [22, 743] on html "Diggy Sistema de Gestão E Esfirra Do Du ... Loja aberta Plano Essencial + Mesas…" at bounding box center [741, 381] width 1483 height 763
click at [43, 700] on span "Sair" at bounding box center [55, 700] width 24 height 19
